Goal: Task Accomplishment & Management: Manage account settings

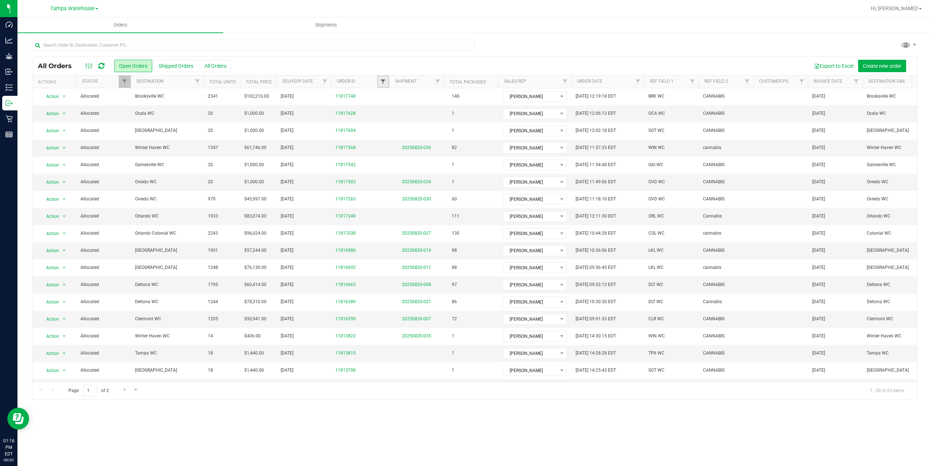
click at [383, 81] on span "Filter" at bounding box center [383, 82] width 6 height 6
type input "7249"
click at [404, 114] on button "Filter" at bounding box center [399, 117] width 35 height 16
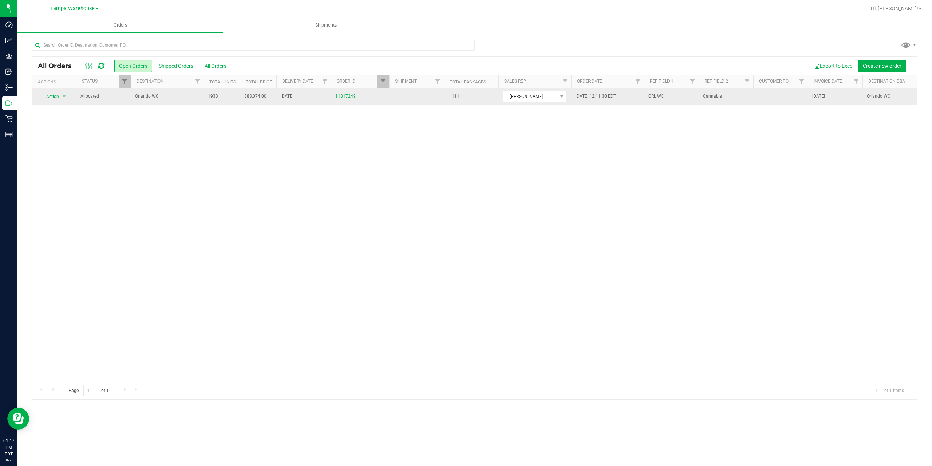
click at [167, 97] on span "Orlando WC" at bounding box center [167, 96] width 64 height 7
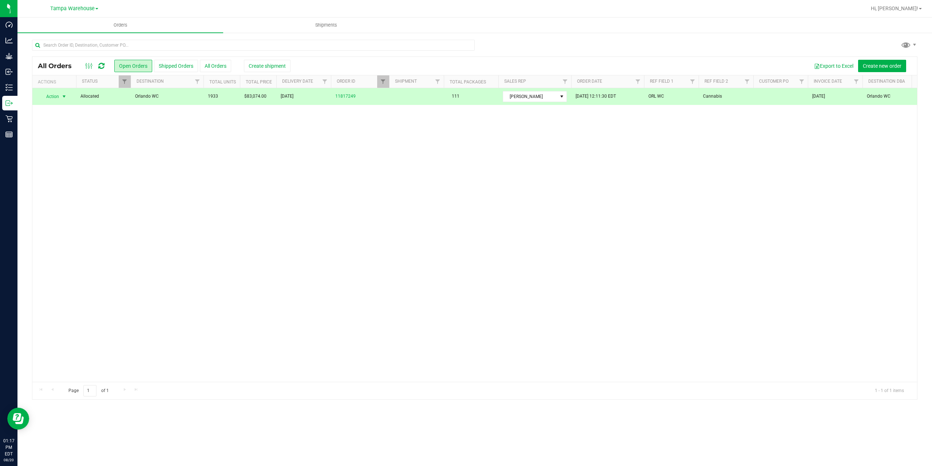
click at [285, 60] on div "Export to Excel Create new order" at bounding box center [598, 66] width 627 height 12
click at [283, 65] on span "Create shipment" at bounding box center [267, 66] width 37 height 6
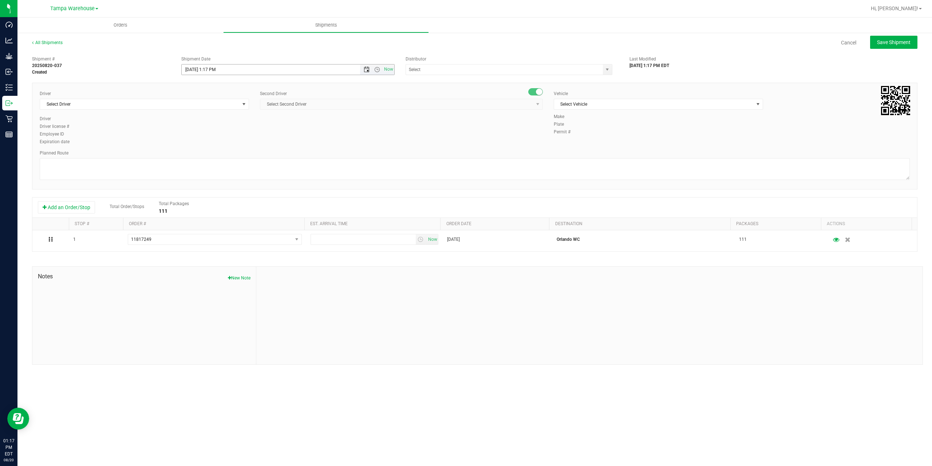
click at [368, 69] on span "Open the date view" at bounding box center [367, 70] width 6 height 6
click at [232, 142] on link "21" at bounding box center [230, 143] width 11 height 11
click at [378, 71] on span "Open the time view" at bounding box center [377, 70] width 6 height 6
click at [229, 133] on li "6:30 AM" at bounding box center [288, 130] width 212 height 9
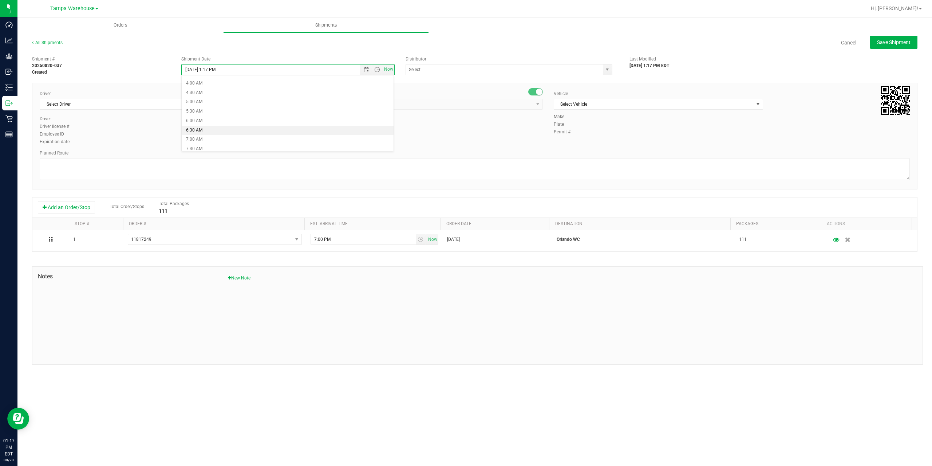
type input "[DATE] 6:30 AM"
click at [428, 70] on input "text" at bounding box center [501, 69] width 191 height 10
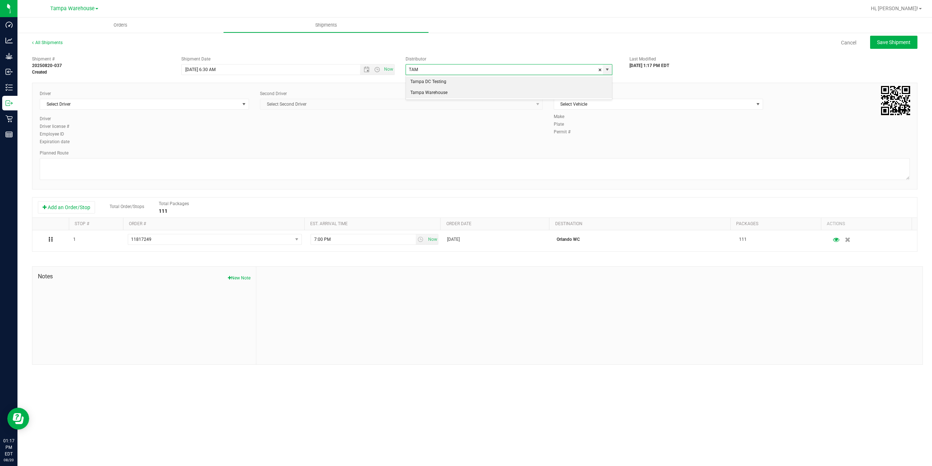
click at [430, 91] on li "Tampa Warehouse" at bounding box center [509, 92] width 206 height 11
type input "Tampa Warehouse"
click at [196, 104] on span "Select Driver" at bounding box center [140, 104] width 200 height 10
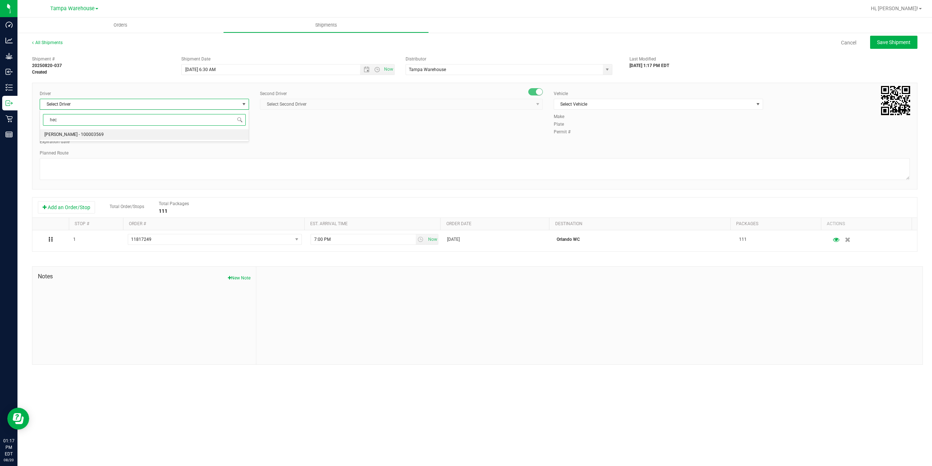
click at [163, 136] on li "[PERSON_NAME] - 100003569" at bounding box center [144, 134] width 209 height 11
type input "hec"
click at [452, 107] on span "Select Second Driver" at bounding box center [396, 104] width 273 height 10
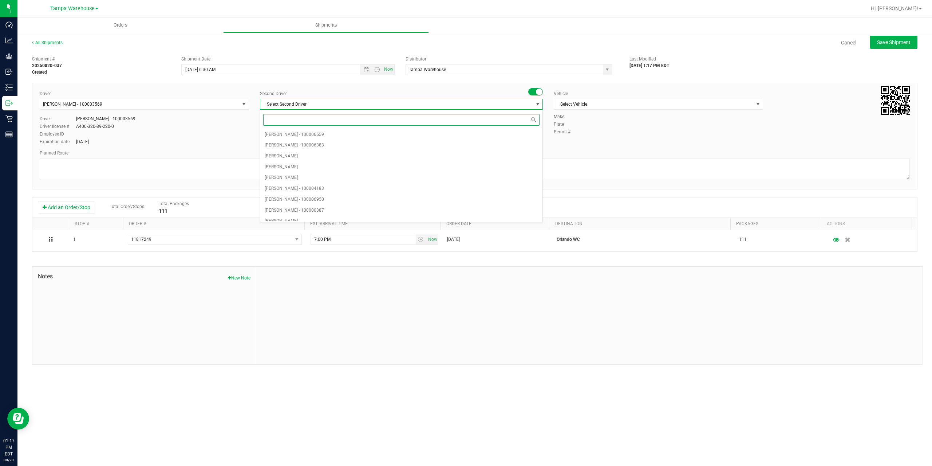
type input "z"
click at [343, 215] on li "[PERSON_NAME] - 100007761" at bounding box center [401, 215] width 282 height 11
click at [607, 104] on span "Select Vehicle" at bounding box center [654, 104] width 200 height 10
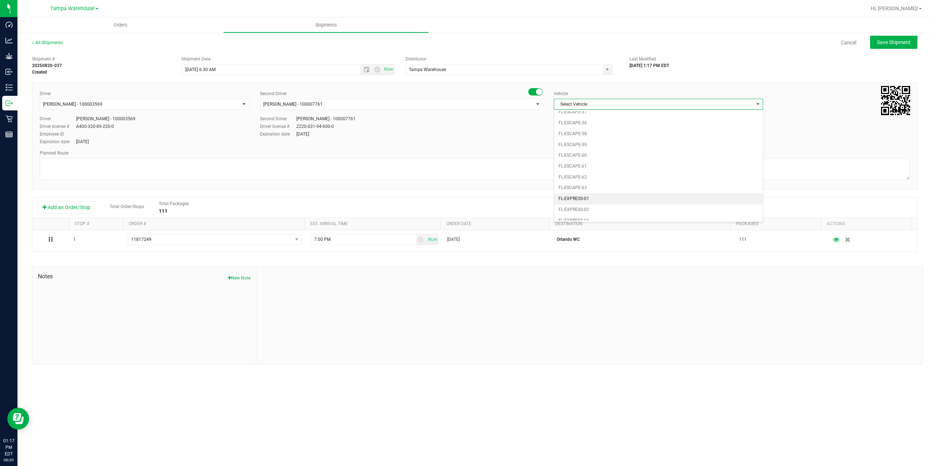
scroll to position [160, 0]
click at [602, 121] on li "FL-EXPRESS-01" at bounding box center [658, 118] width 209 height 11
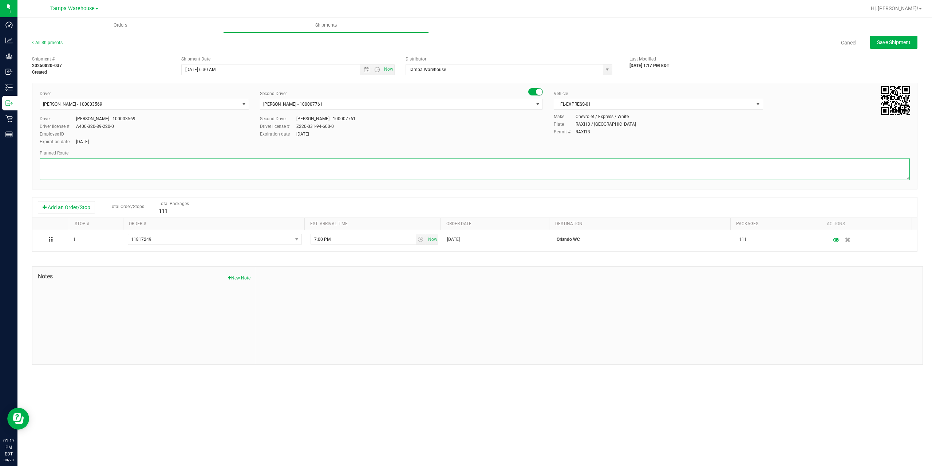
click at [571, 164] on textarea at bounding box center [475, 169] width 870 height 22
paste textarea "Deltona [PERSON_NAME][GEOGRAPHIC_DATA] WC Colonial [PERSON_NAME][GEOGRAPHIC_DAT…"
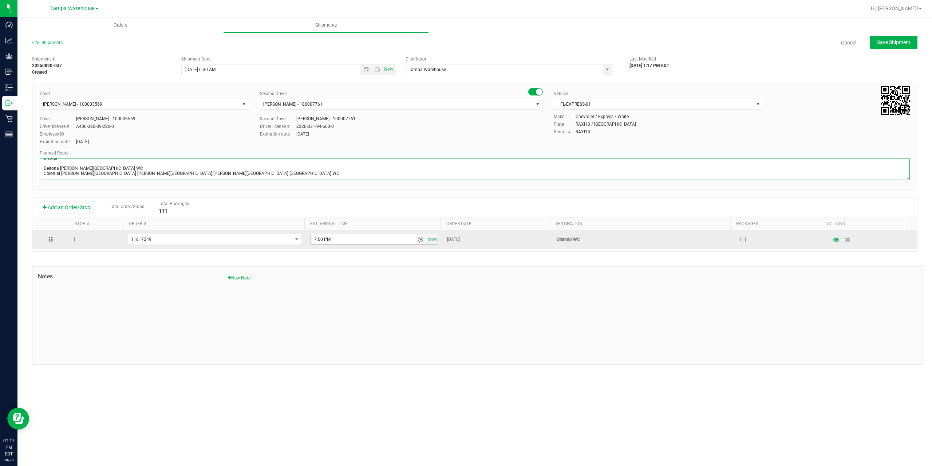
click at [419, 239] on span "select" at bounding box center [421, 239] width 6 height 6
type textarea "Orlando WC 8 Total Deltona [PERSON_NAME][GEOGRAPHIC_DATA] WC Colonial [PERSON_N…"
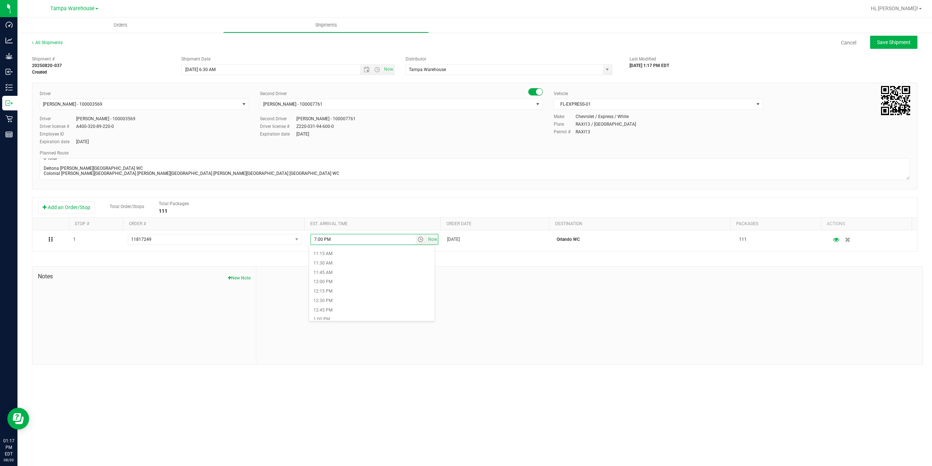
scroll to position [437, 0]
click at [365, 264] on li "12:00 PM" at bounding box center [372, 263] width 126 height 9
click at [892, 36] on button "Save Shipment" at bounding box center [893, 42] width 47 height 13
type input "[DATE] 10:30 AM"
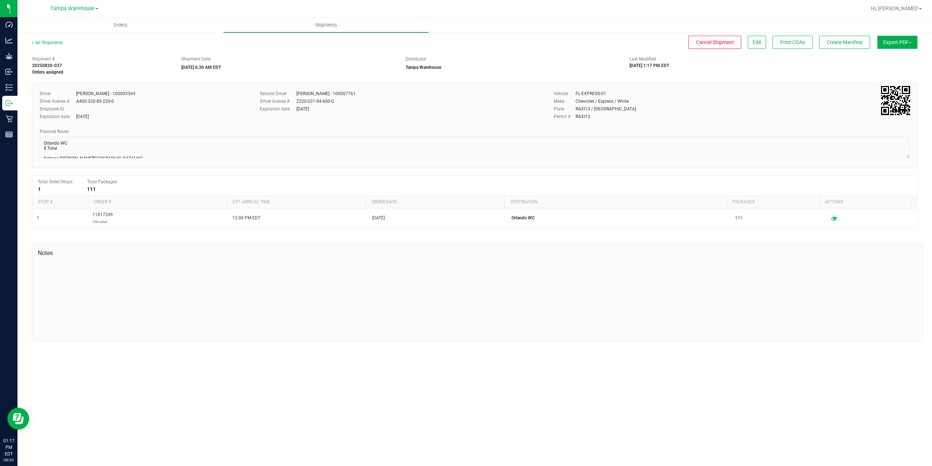
click at [895, 41] on button "Export PDF" at bounding box center [898, 42] width 40 height 13
click at [891, 58] on span "Manifest by Package ID" at bounding box center [887, 58] width 46 height 5
